Goal: Information Seeking & Learning: Find contact information

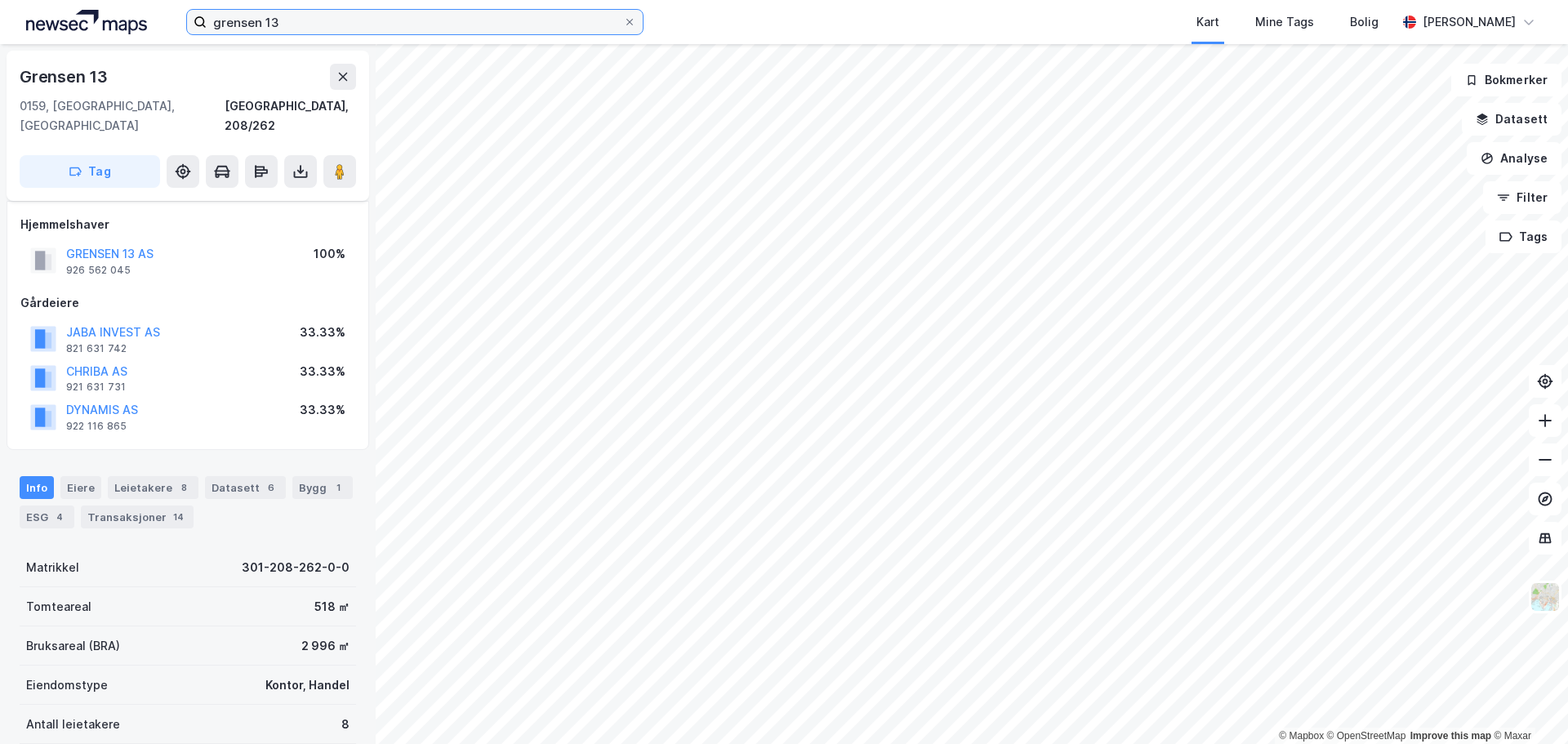
click at [432, 15] on input "grensen 13" at bounding box center [415, 22] width 416 height 24
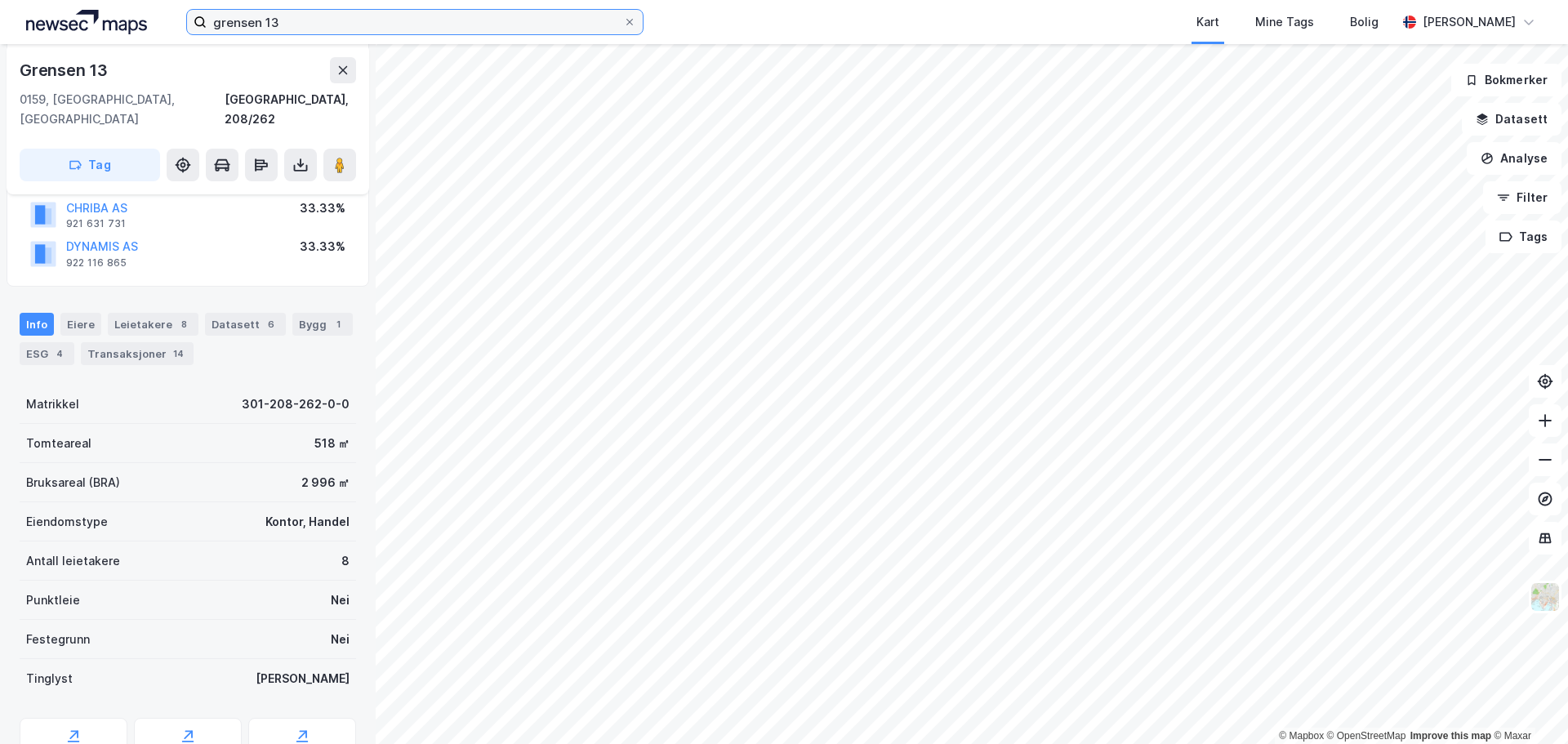
click at [432, 15] on input "grensen 13" at bounding box center [415, 22] width 416 height 24
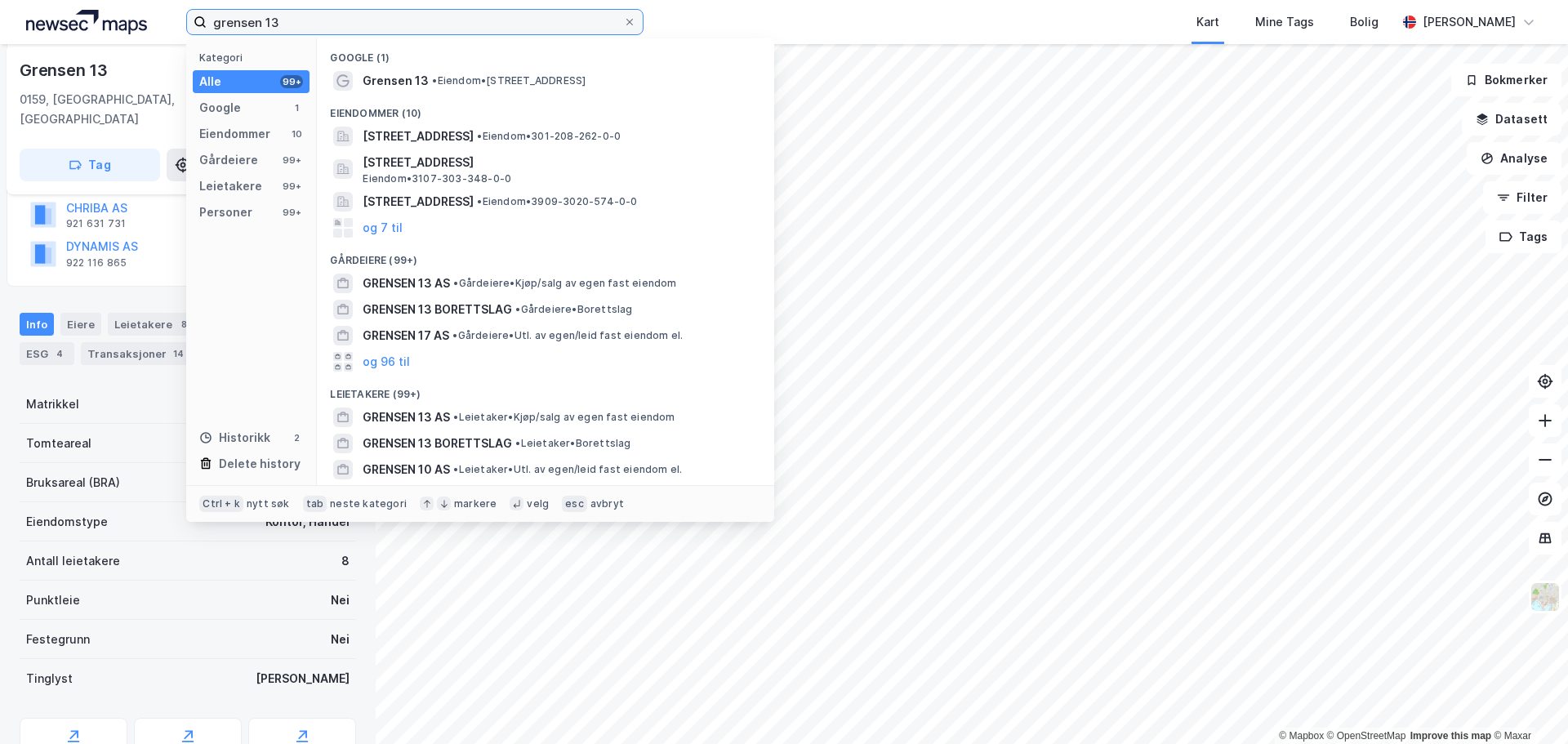
click at [432, 15] on input "grensen 13" at bounding box center [415, 22] width 416 height 24
paste input "[STREET_ADDRESS]"
type input "[STREET_ADDRESS]"
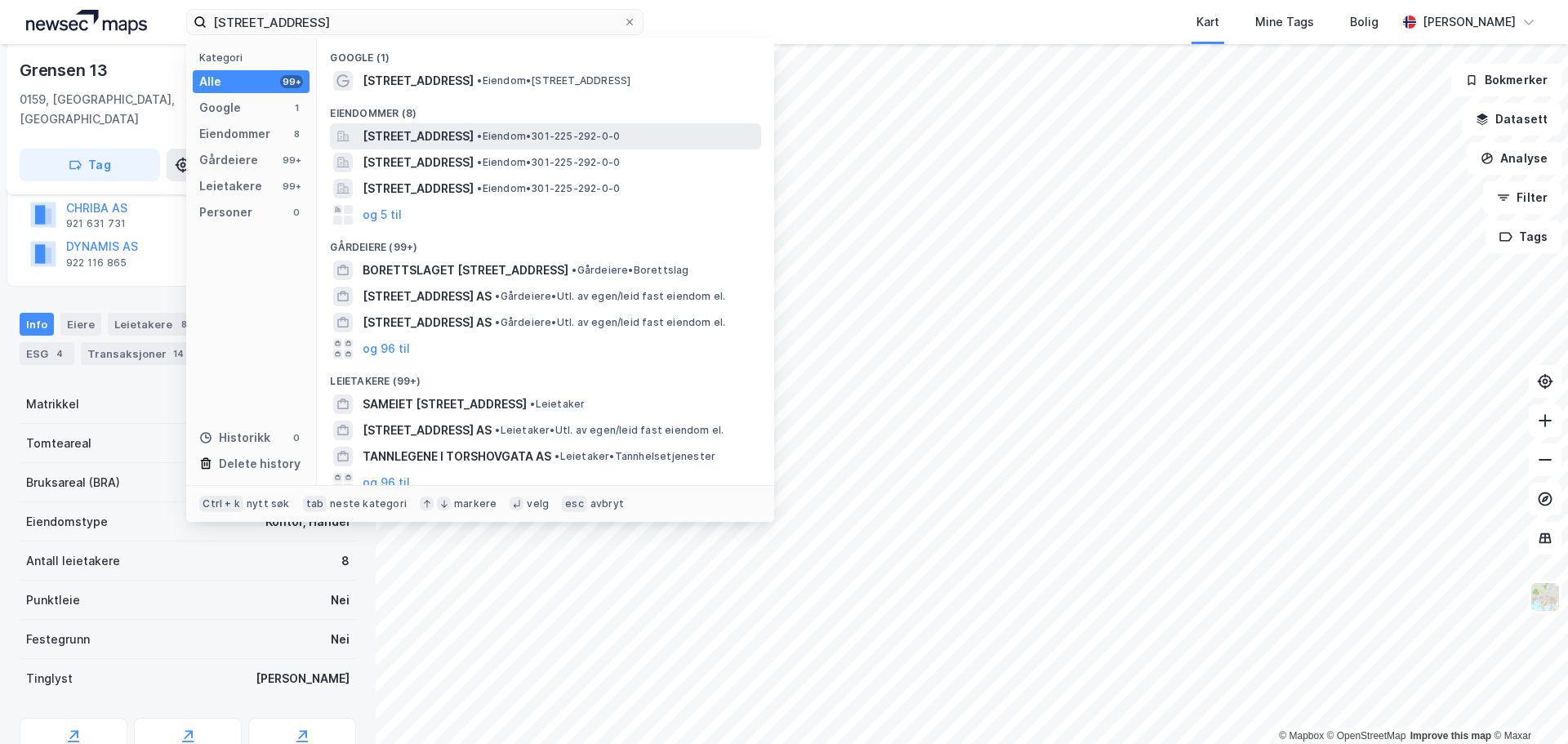
click at [442, 135] on span "[STREET_ADDRESS]" at bounding box center [418, 137] width 111 height 20
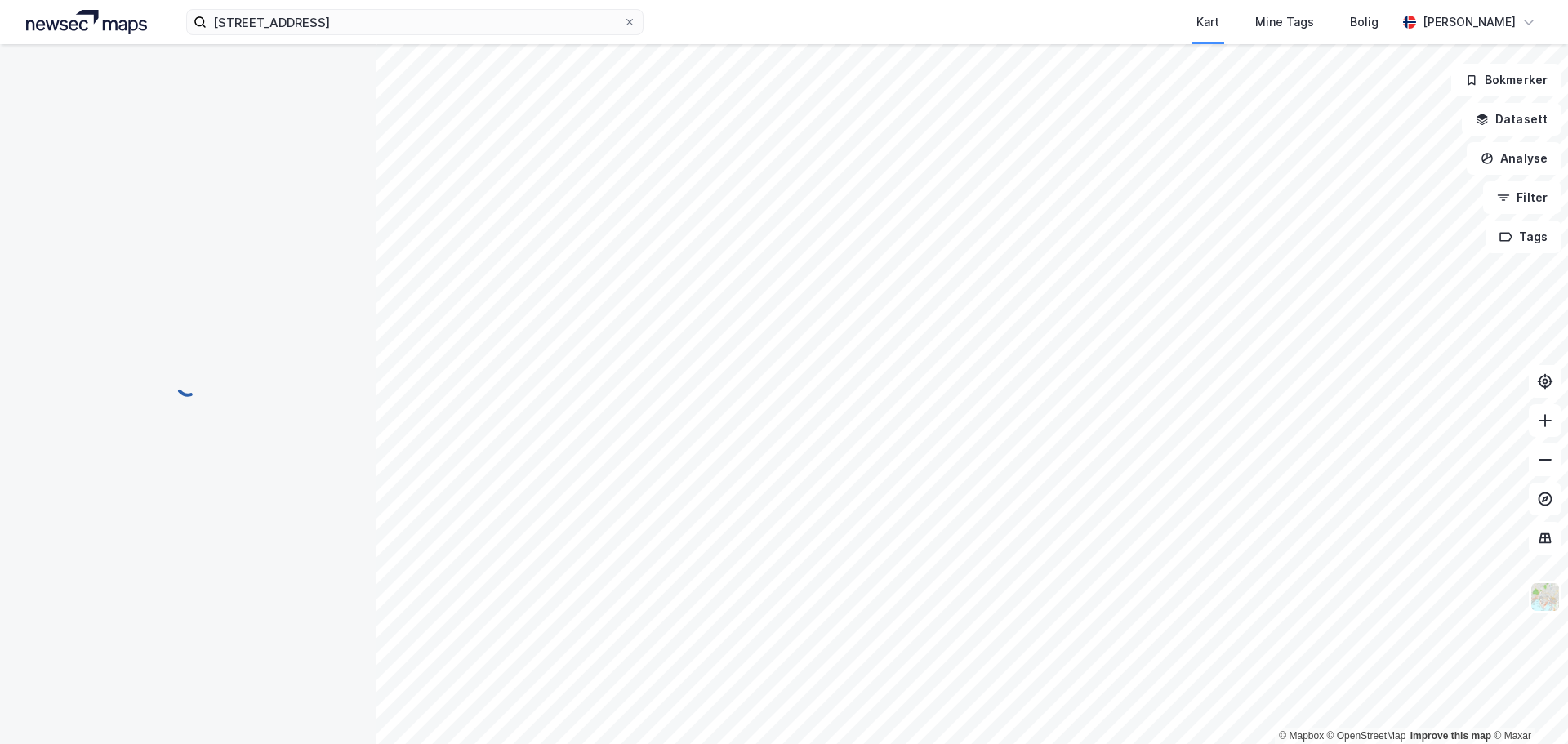
scroll to position [163, 0]
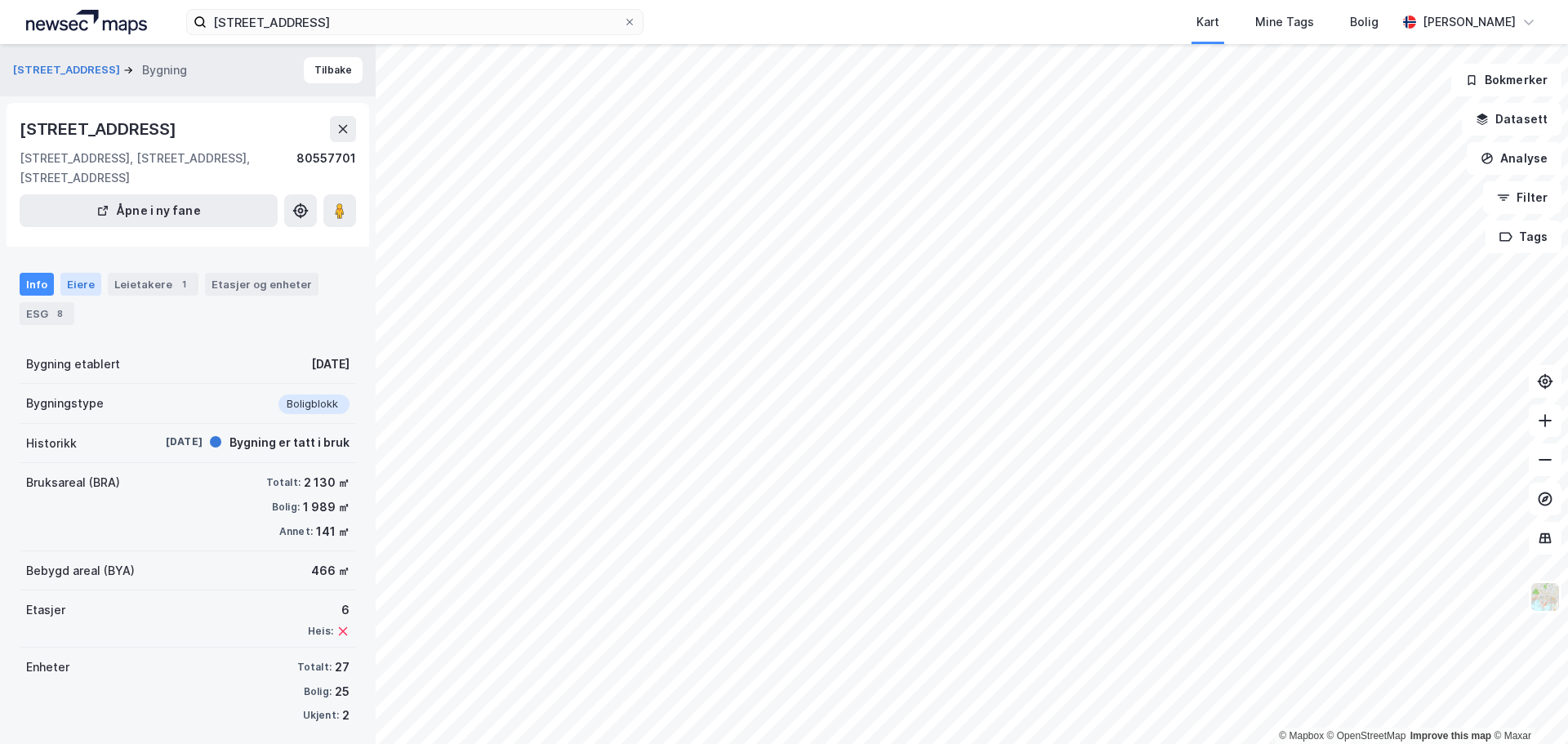
click at [80, 277] on div "Eiere" at bounding box center [80, 284] width 41 height 23
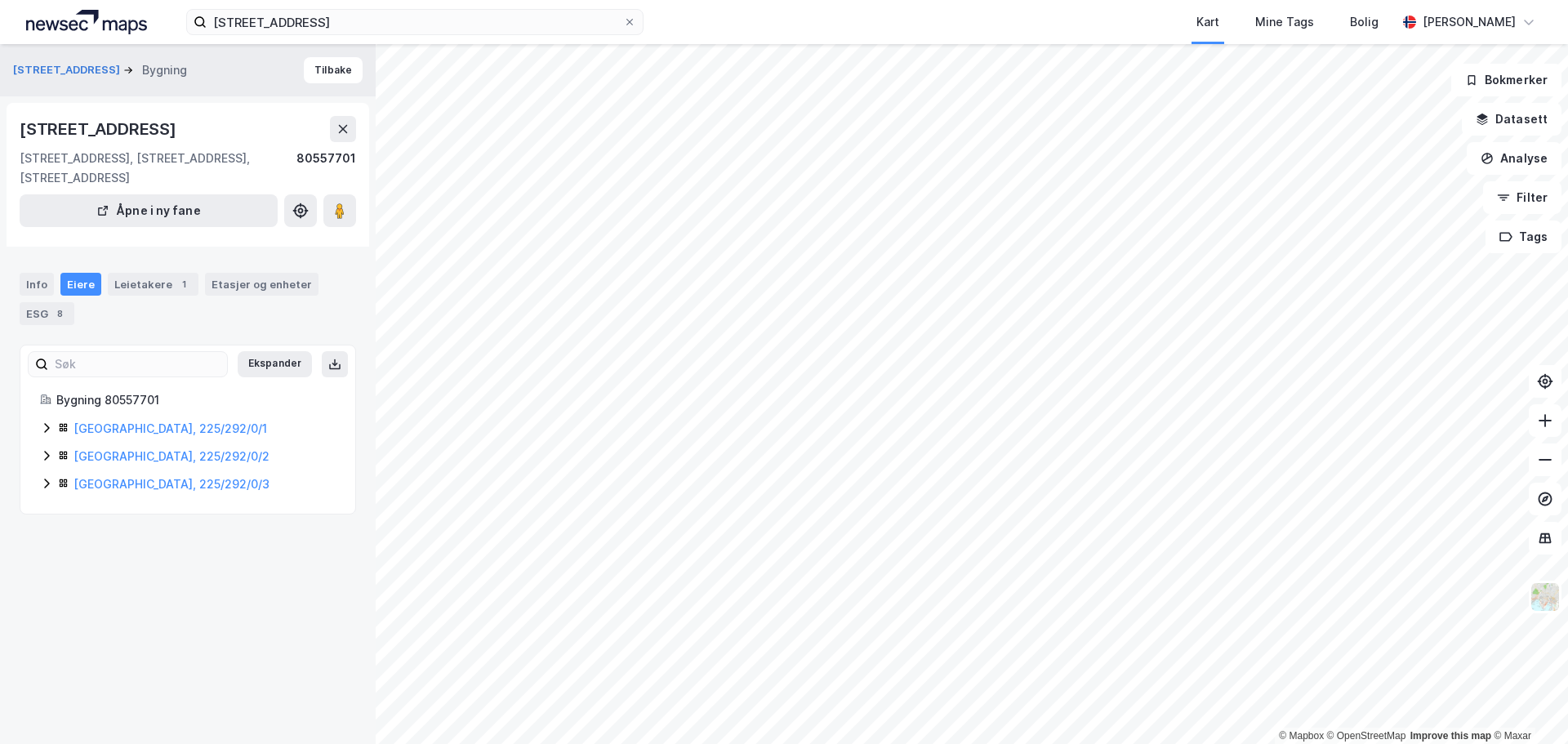
click at [44, 427] on icon at bounding box center [47, 428] width 13 height 13
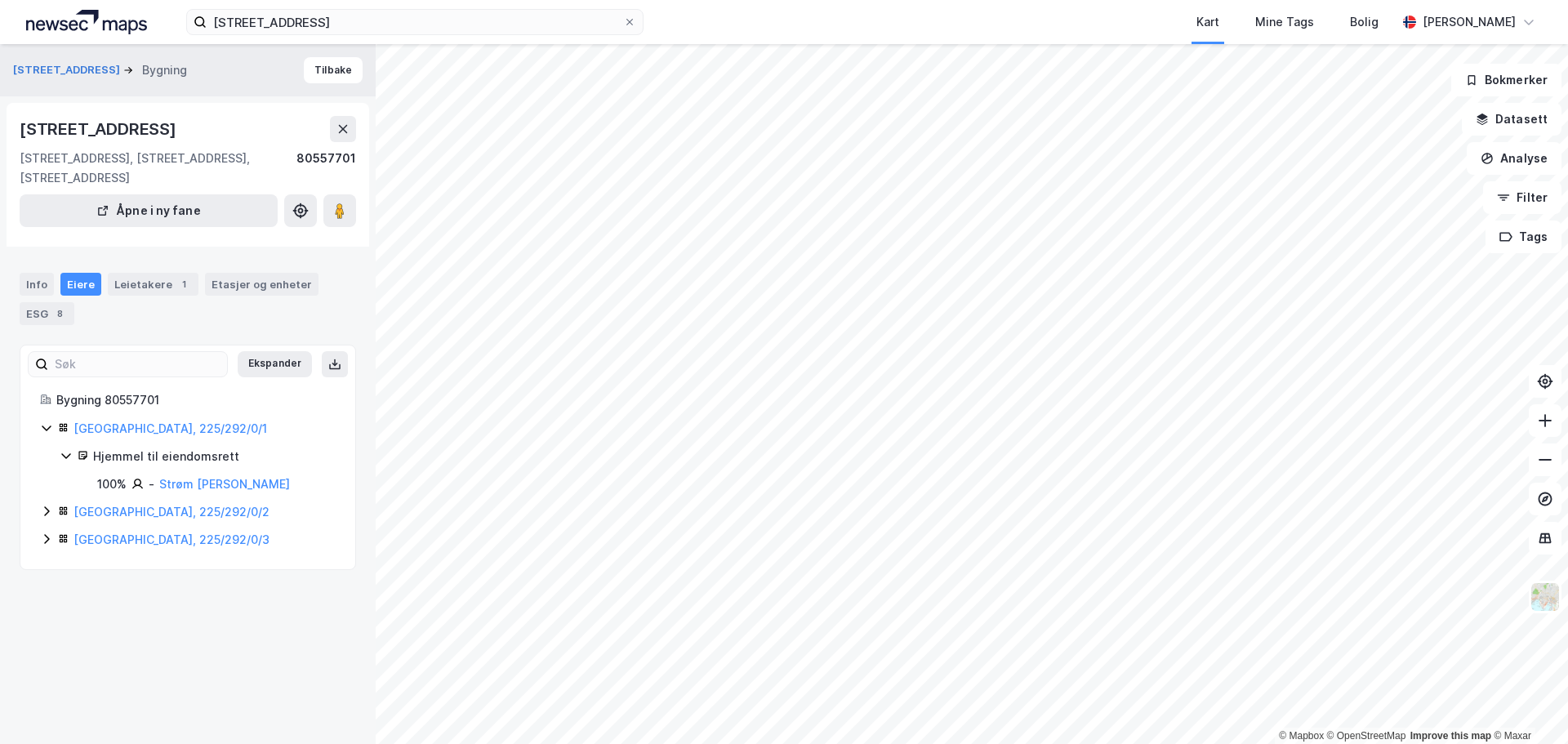
click at [43, 511] on icon at bounding box center [47, 511] width 13 height 13
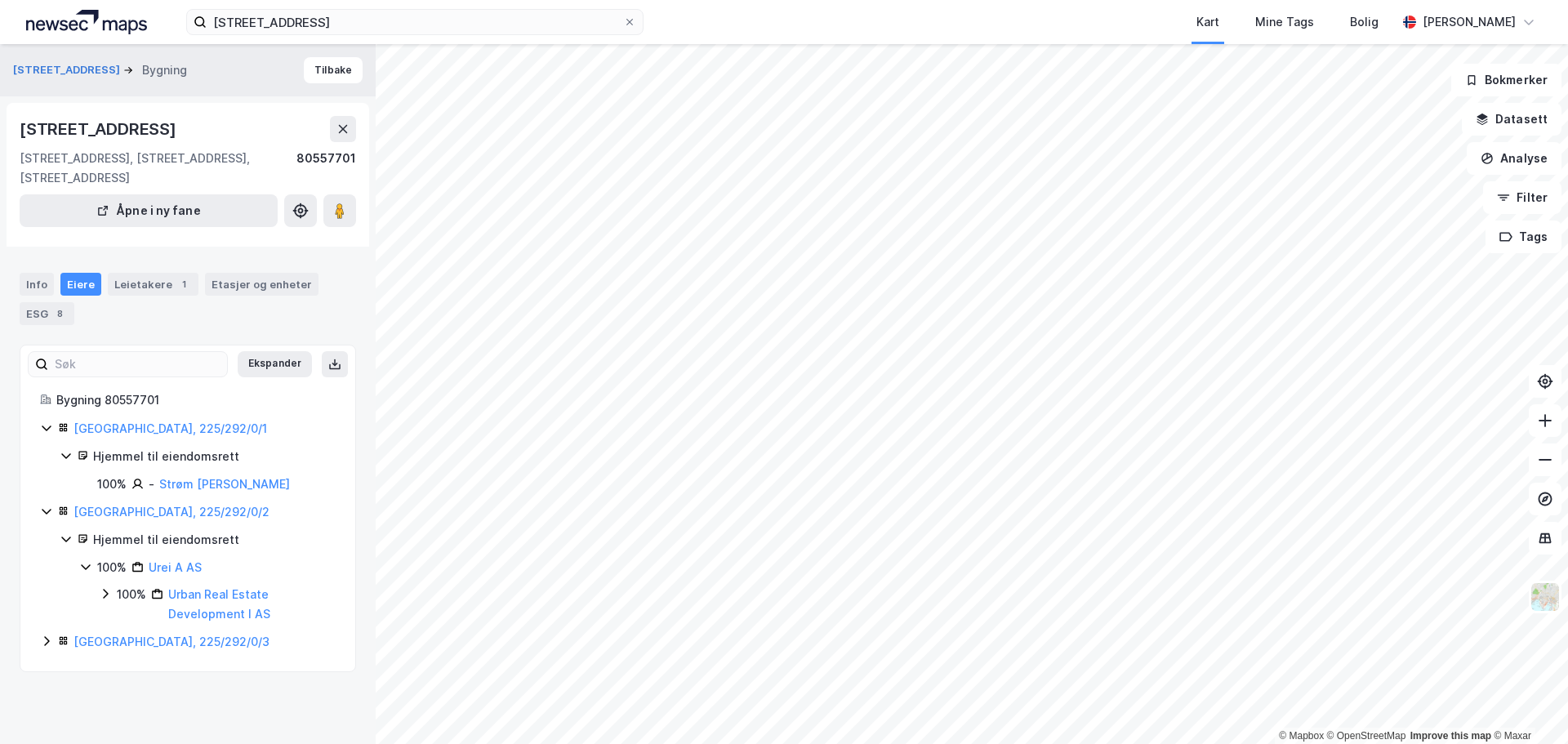
click at [47, 639] on icon at bounding box center [47, 642] width 5 height 10
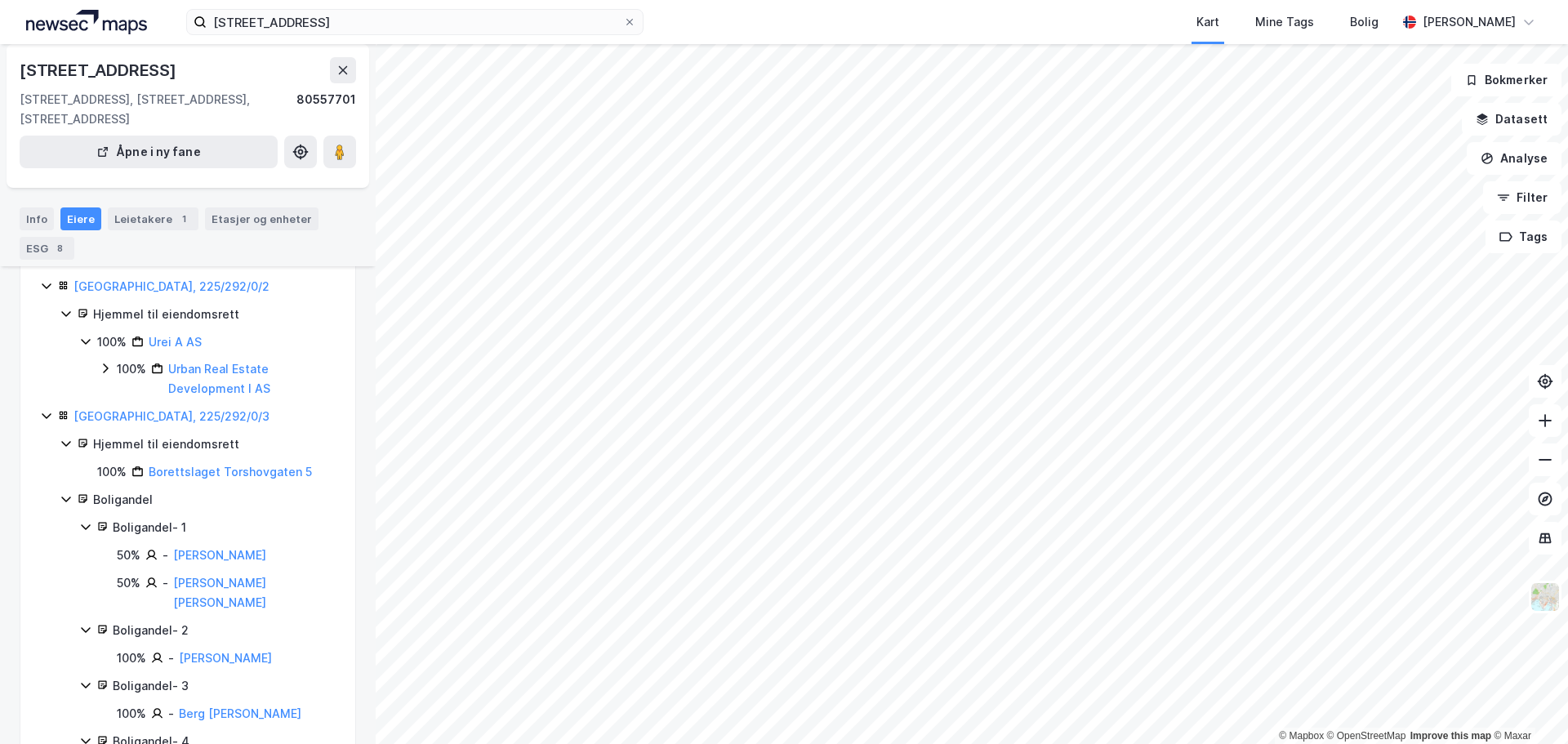
scroll to position [245, 0]
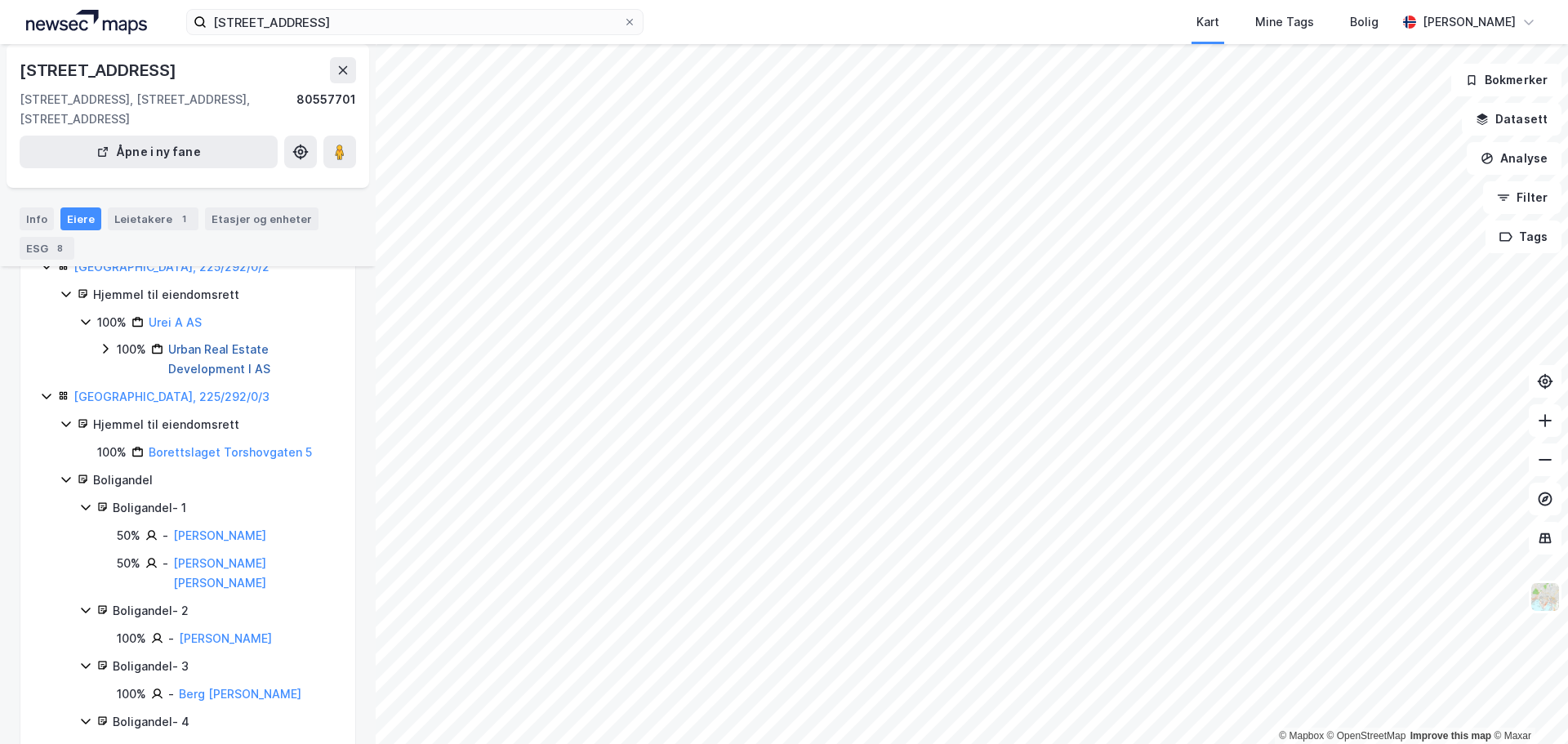
click at [186, 346] on link "Urban Real Estate Development I AS" at bounding box center [219, 359] width 102 height 33
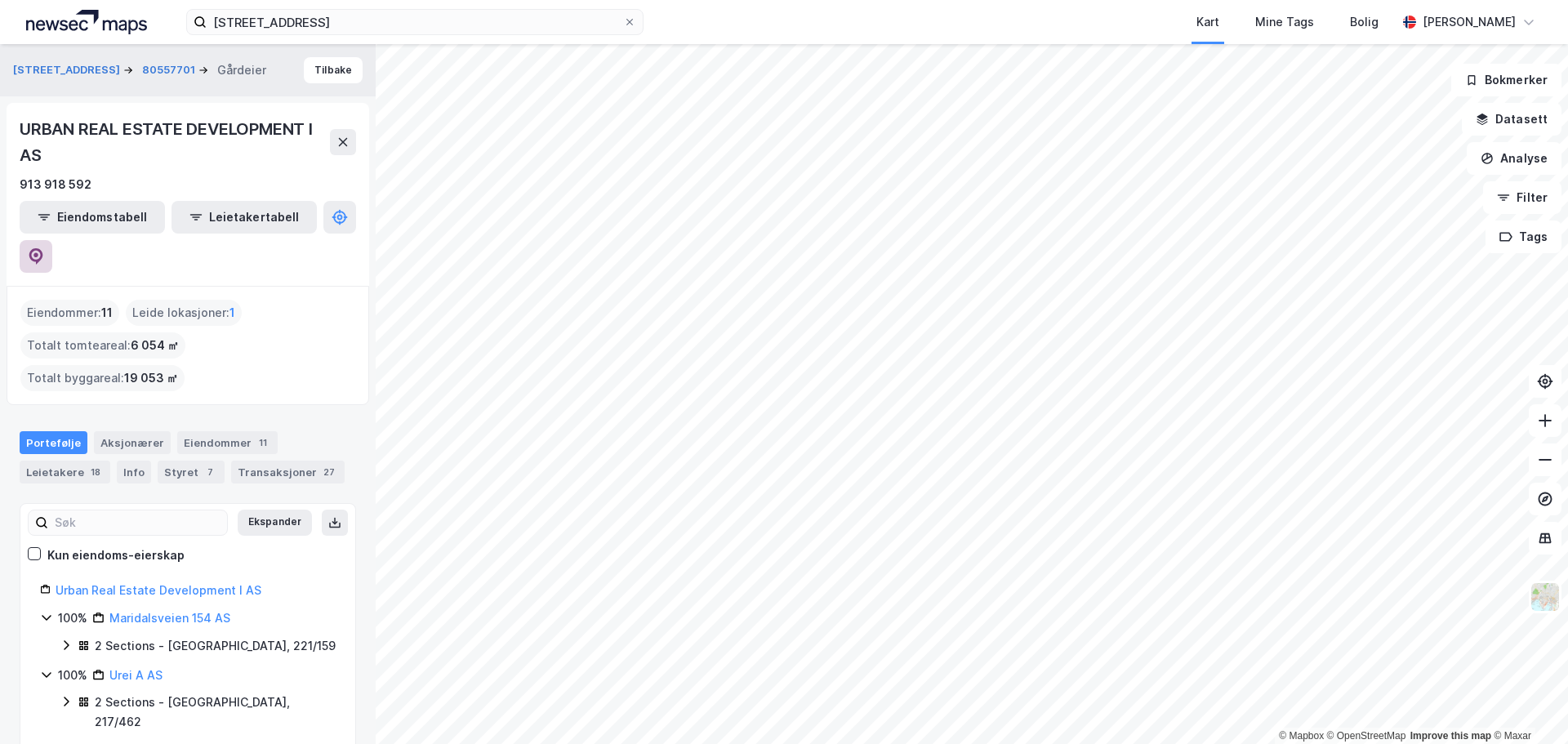
click at [44, 249] on icon at bounding box center [36, 257] width 17 height 17
